Goal: Task Accomplishment & Management: Use online tool/utility

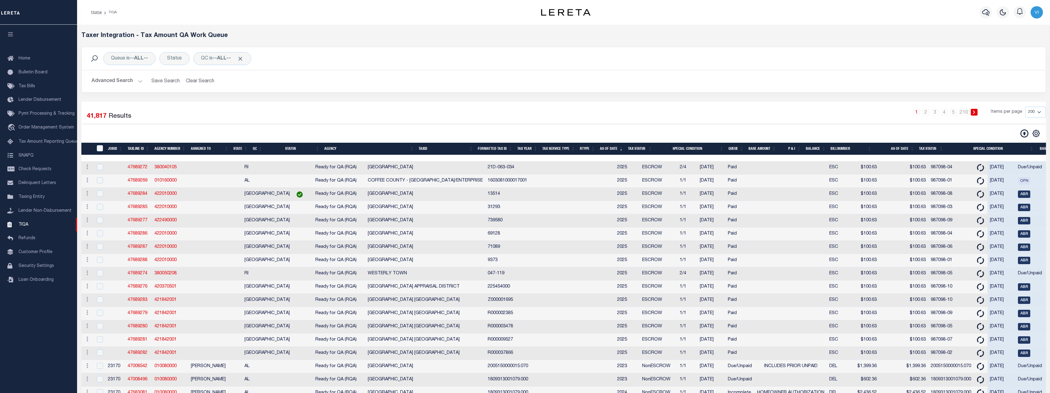
select select "200"
click at [102, 168] on input "checkbox" at bounding box center [100, 167] width 6 height 6
checkbox input "true"
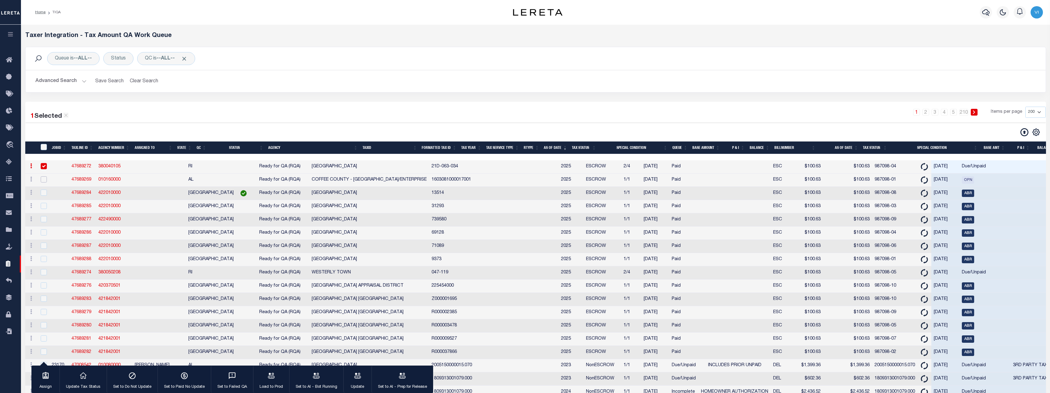
click at [45, 180] on input "checkbox" at bounding box center [44, 179] width 6 height 6
checkbox input "true"
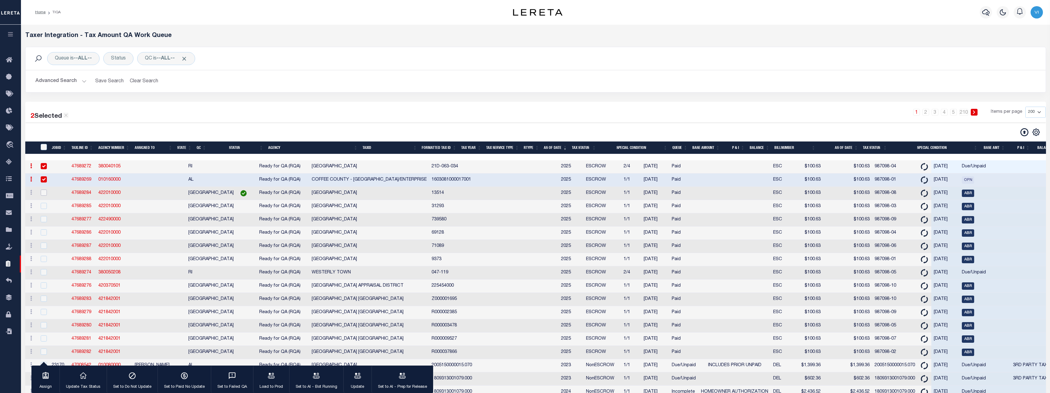
click at [42, 196] on input "checkbox" at bounding box center [44, 193] width 6 height 6
checkbox input "true"
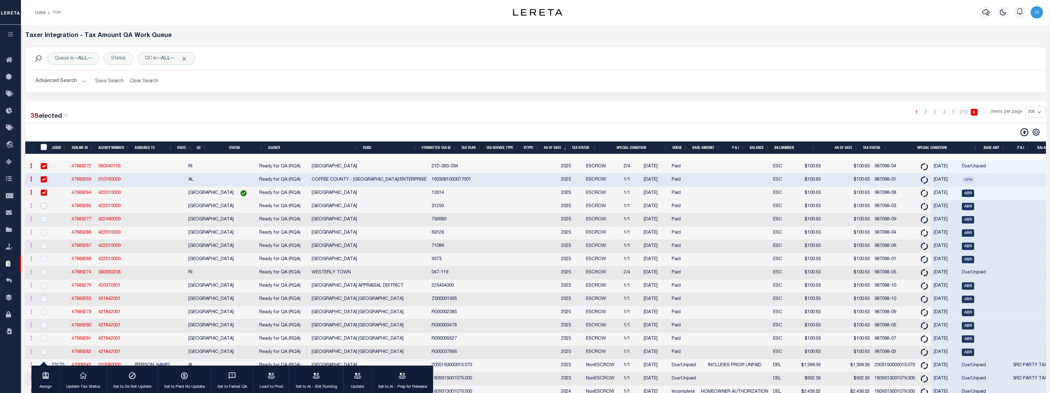
click at [43, 209] on input "checkbox" at bounding box center [44, 206] width 6 height 6
checkbox input "true"
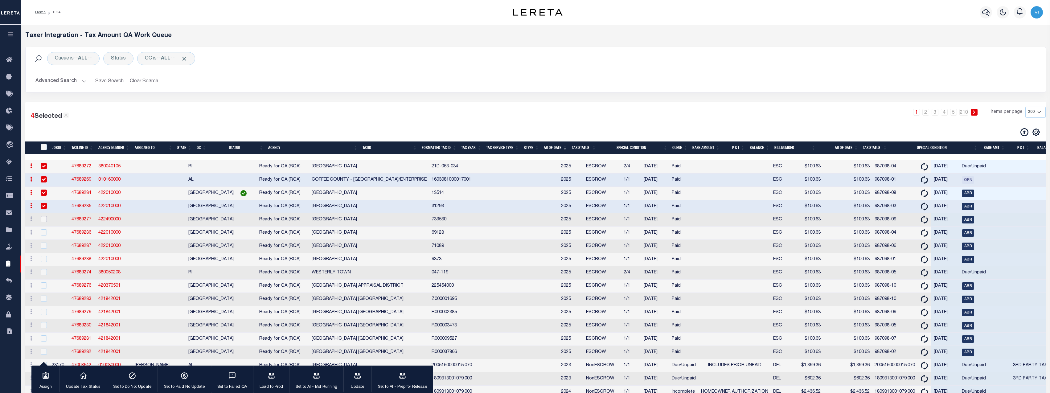
click at [44, 220] on input "checkbox" at bounding box center [44, 219] width 6 height 6
checkbox input "true"
click at [46, 235] on input "checkbox" at bounding box center [44, 232] width 6 height 6
checkbox input "true"
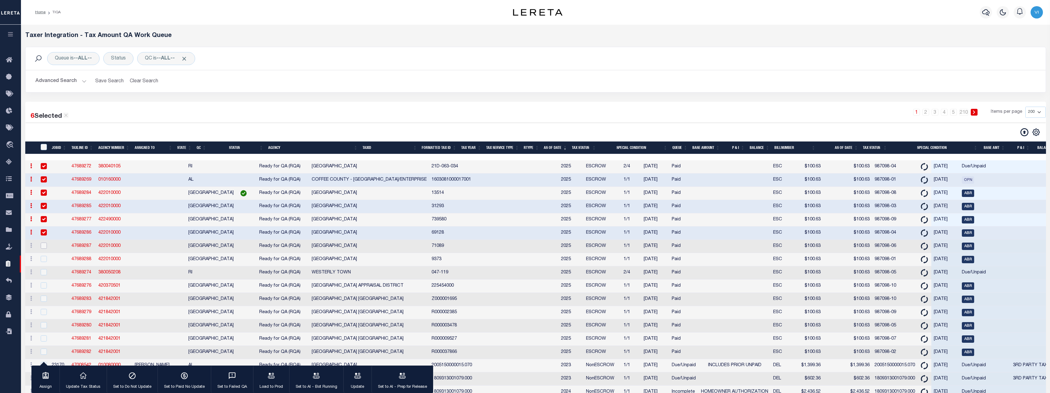
click at [46, 246] on input "checkbox" at bounding box center [44, 246] width 6 height 6
checkbox input "true"
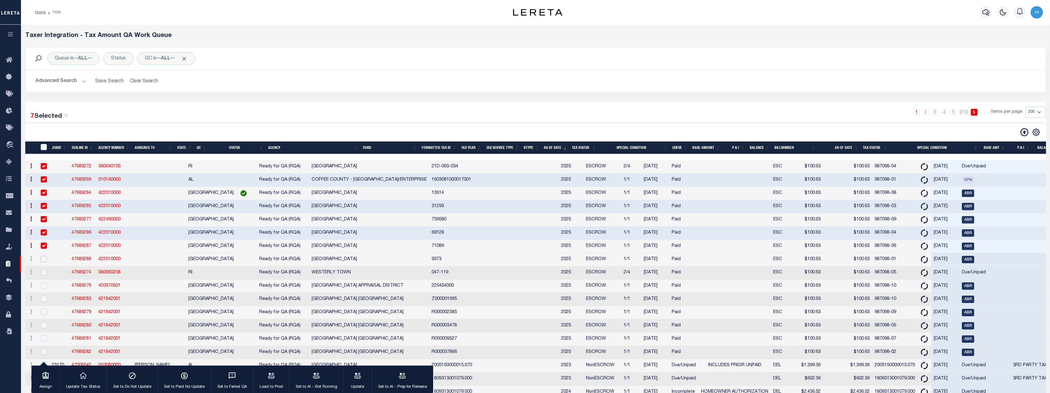
click at [42, 260] on input "checkbox" at bounding box center [44, 259] width 6 height 6
checkbox input "true"
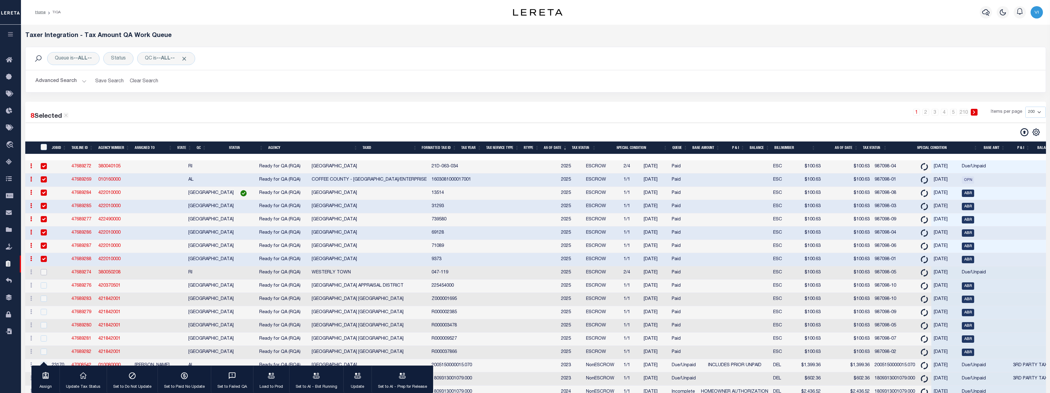
click at [43, 275] on input "checkbox" at bounding box center [44, 272] width 6 height 6
checkbox input "true"
click at [42, 289] on div at bounding box center [43, 285] width 8 height 7
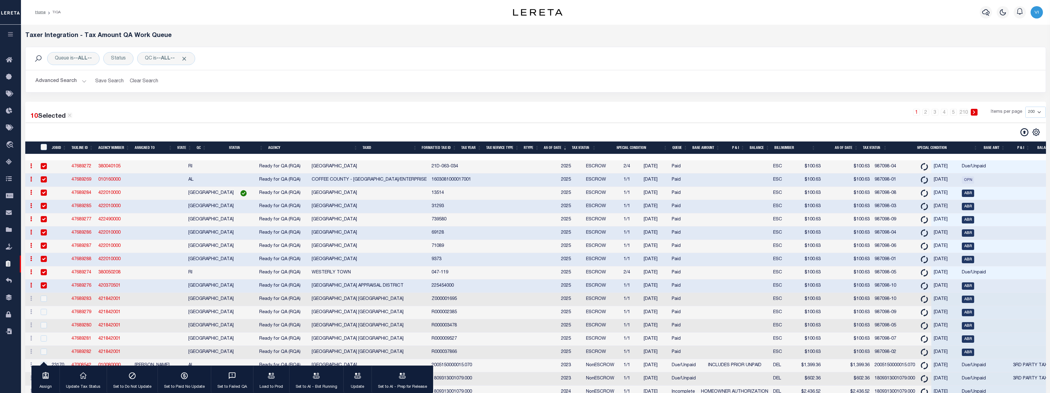
checkbox input "true"
click at [45, 302] on input "checkbox" at bounding box center [44, 299] width 6 height 6
checkbox input "true"
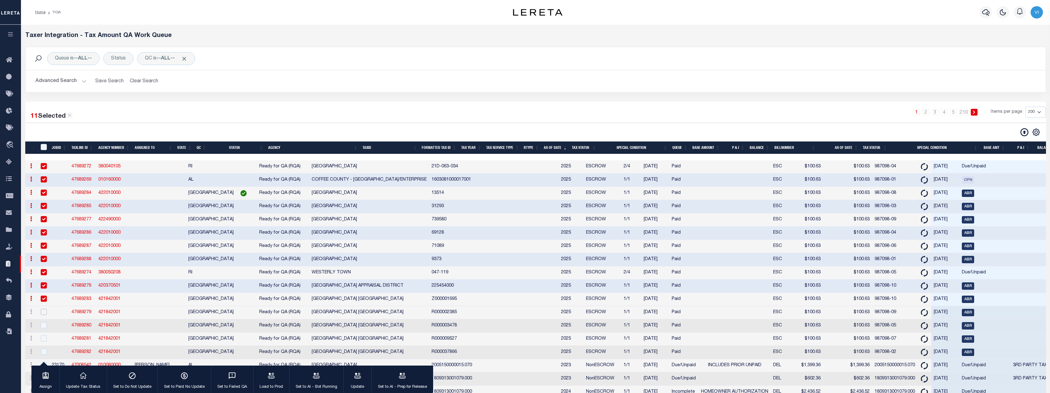
click at [43, 315] on input "checkbox" at bounding box center [44, 312] width 6 height 6
checkbox input "true"
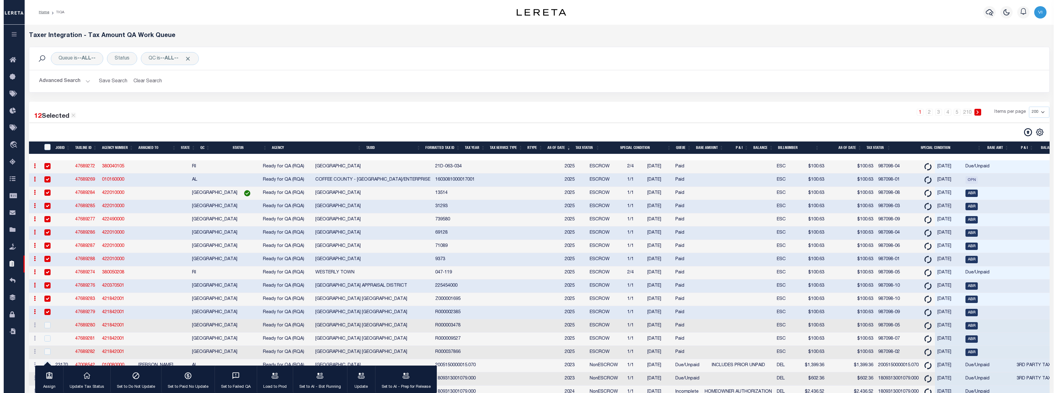
scroll to position [46, 0]
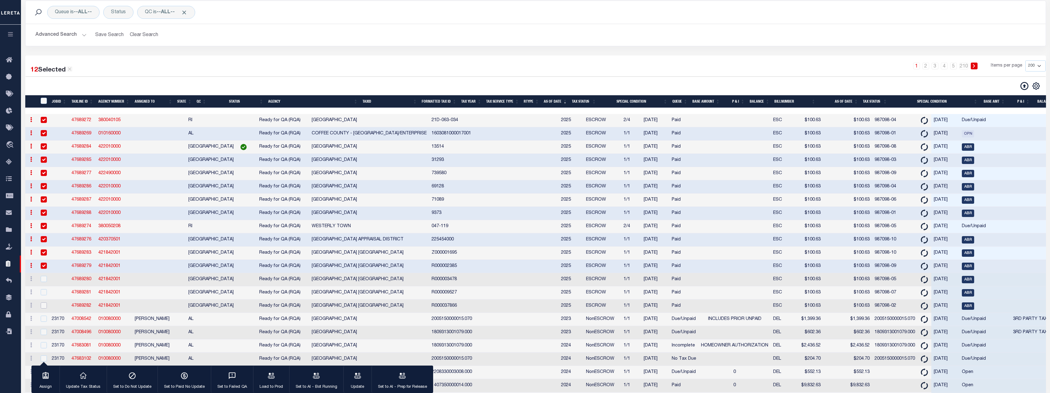
drag, startPoint x: 43, startPoint y: 312, endPoint x: 43, endPoint y: 308, distance: 3.7
click at [43, 308] on input "checkbox" at bounding box center [44, 305] width 6 height 6
checkbox input "true"
click at [44, 295] on input "checkbox" at bounding box center [44, 292] width 6 height 6
checkbox input "true"
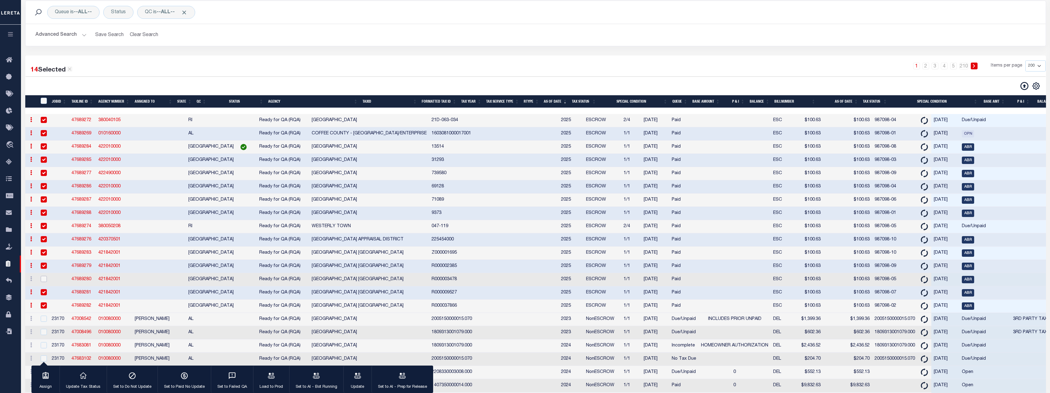
click at [43, 282] on input "checkbox" at bounding box center [44, 279] width 6 height 6
checkbox input "true"
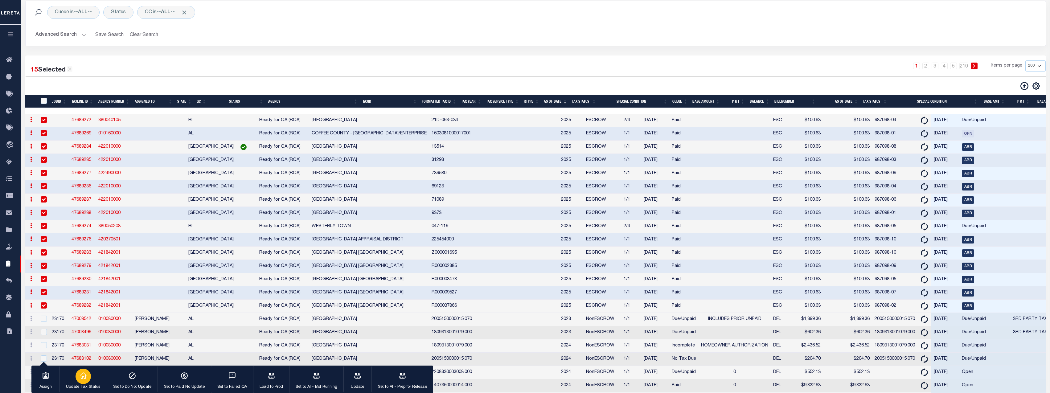
click at [85, 378] on icon "button" at bounding box center [83, 376] width 8 height 8
type input "[DATE]"
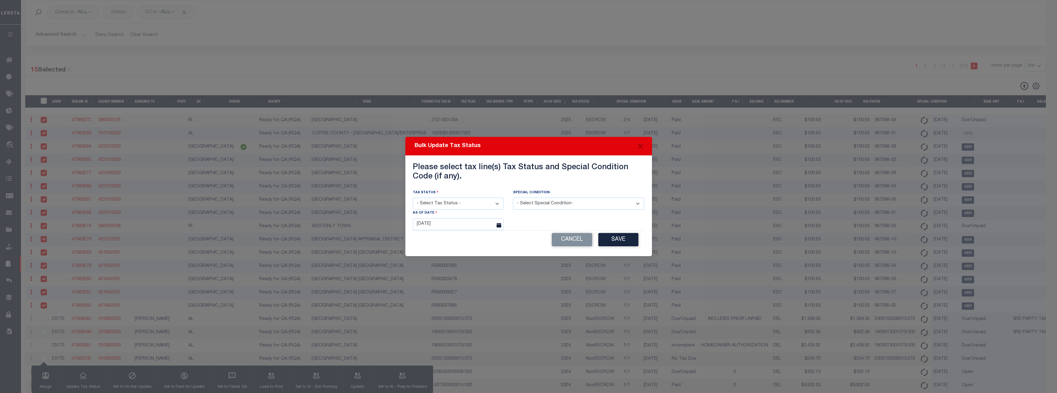
click at [444, 208] on select "- Select Tax Status - Open Due/Unpaid Paid Incomplete No Tax Due Internal Refun…" at bounding box center [458, 204] width 91 height 12
click at [575, 243] on button "Cancel" at bounding box center [572, 239] width 40 height 13
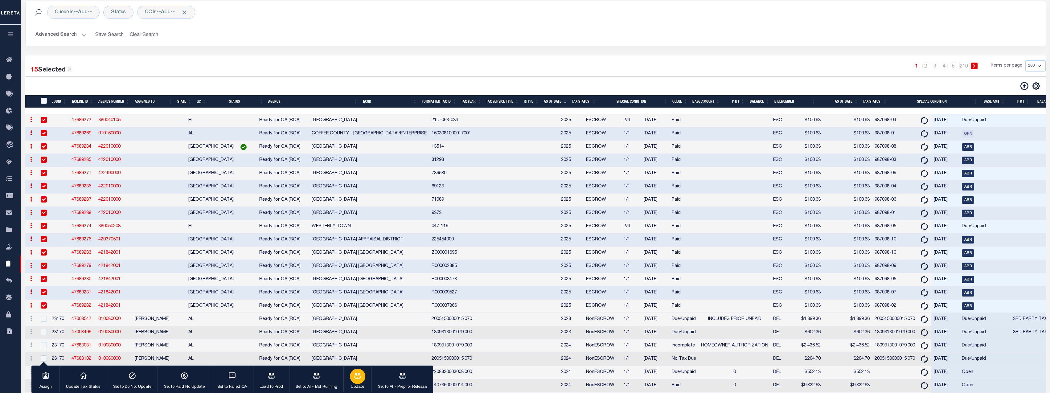
click at [365, 381] on button "Update" at bounding box center [357, 379] width 28 height 28
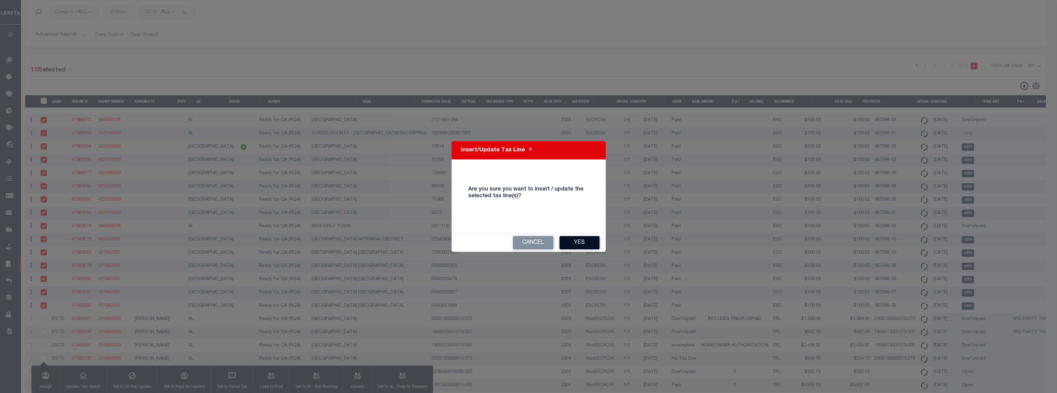
click at [584, 241] on button "Yes" at bounding box center [579, 242] width 40 height 13
